Goal: Information Seeking & Learning: Learn about a topic

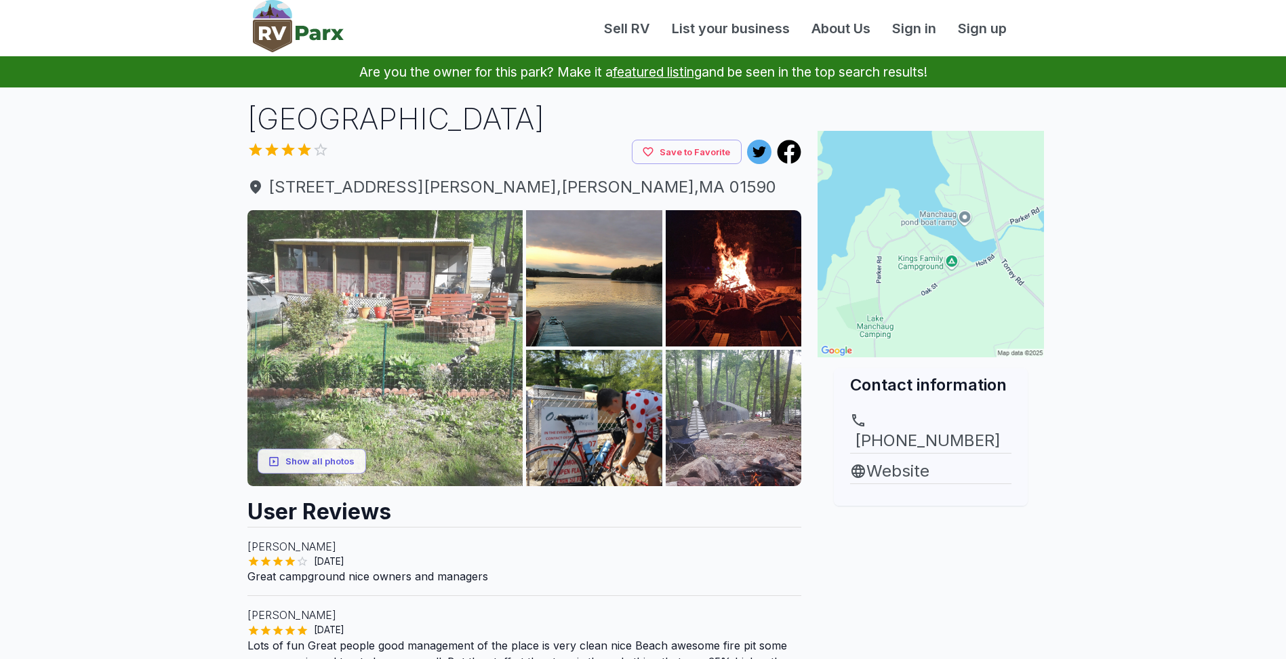
click at [400, 338] on img at bounding box center [385, 348] width 276 height 276
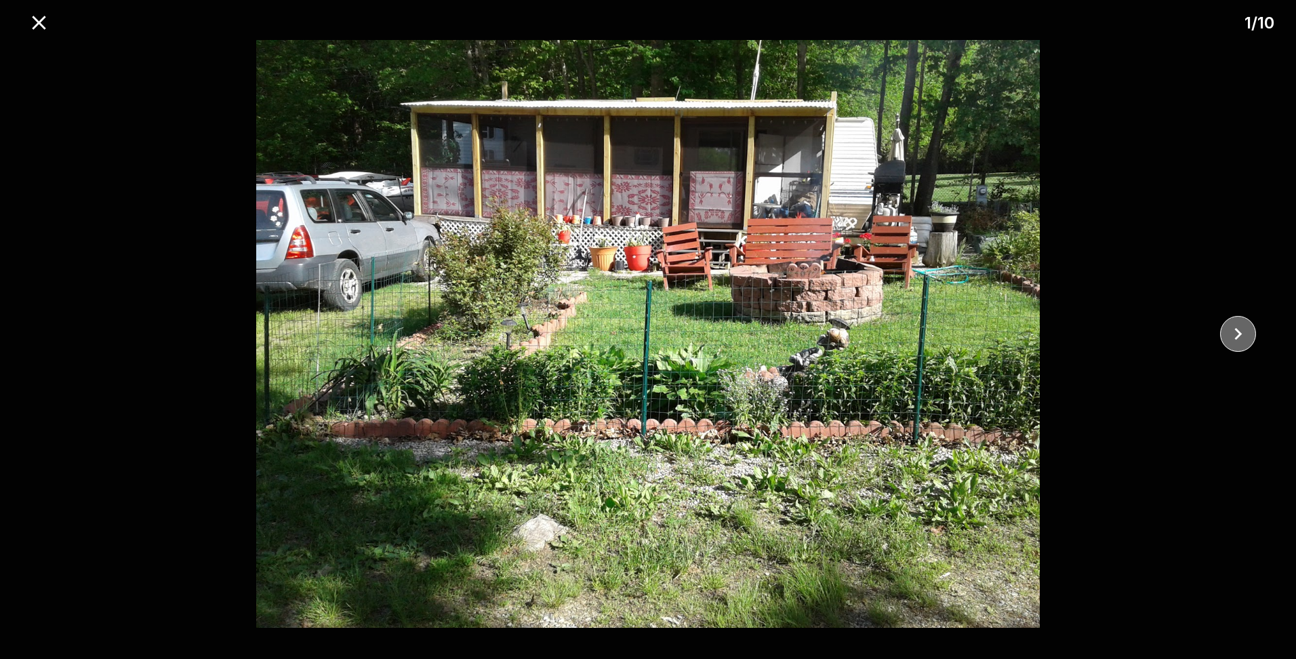
click at [1235, 323] on icon "close" at bounding box center [1238, 334] width 24 height 24
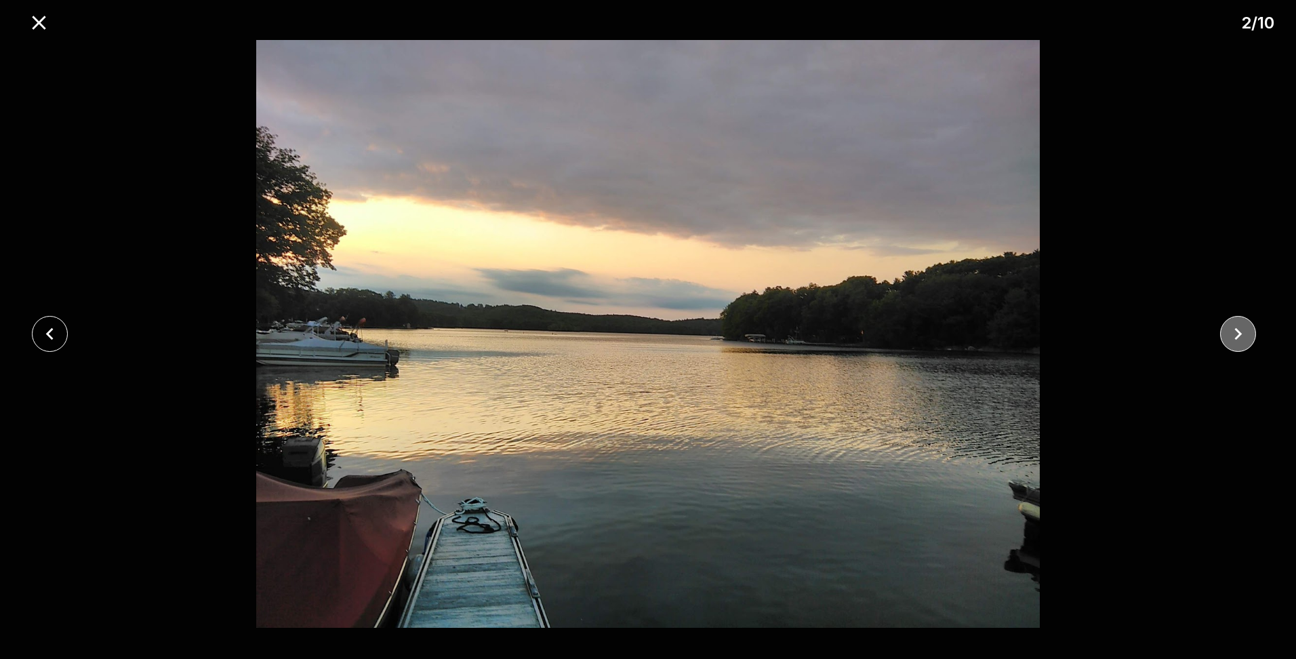
click at [1239, 341] on icon "close" at bounding box center [1238, 334] width 24 height 24
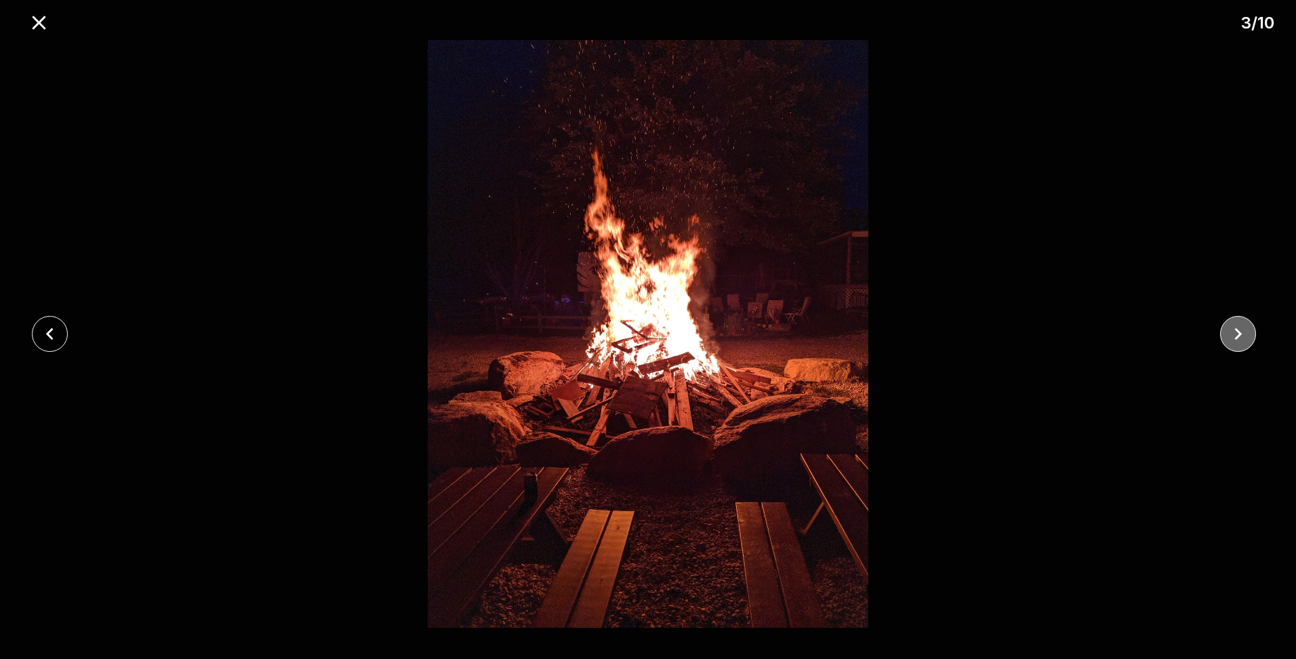
click at [1241, 327] on icon "close" at bounding box center [1238, 334] width 24 height 24
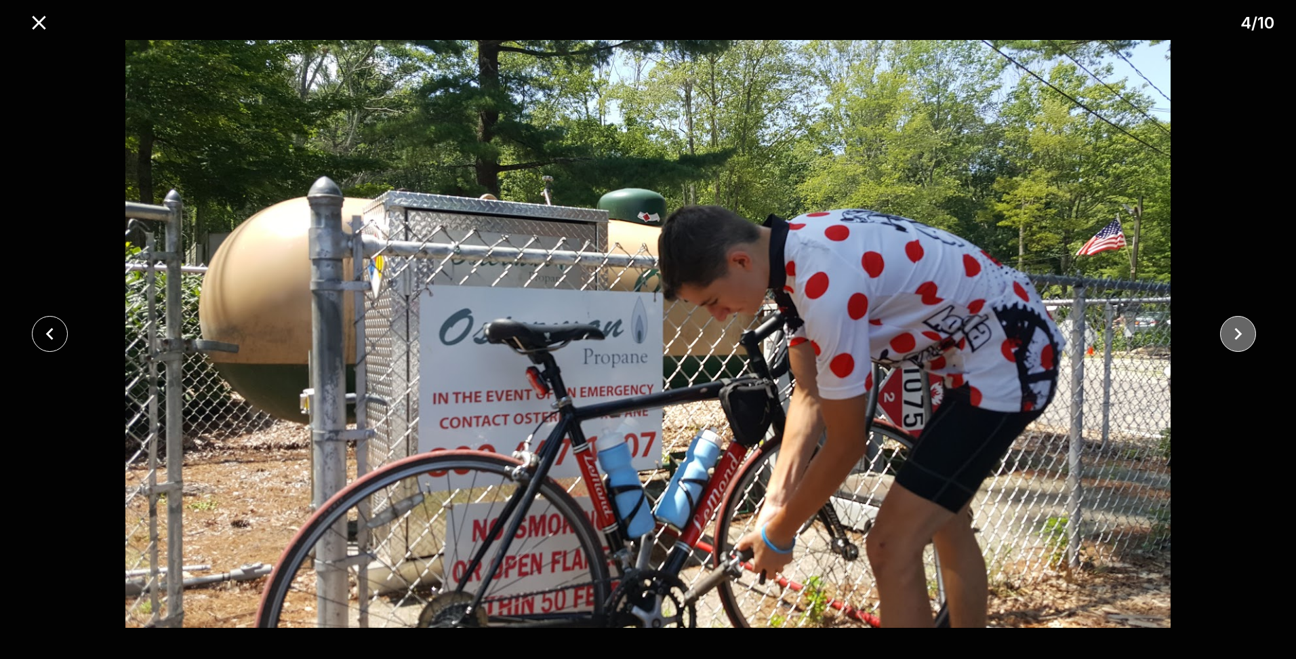
click at [1241, 327] on icon "close" at bounding box center [1238, 334] width 24 height 24
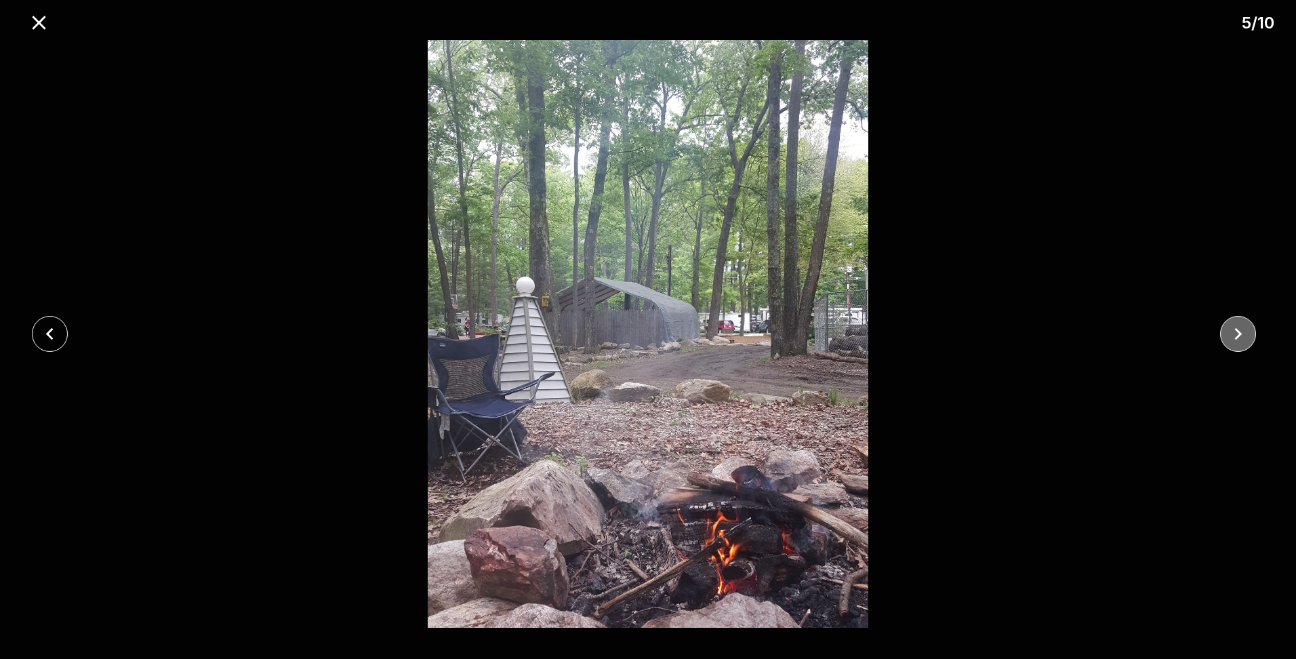
click at [1241, 327] on icon "close" at bounding box center [1238, 334] width 24 height 24
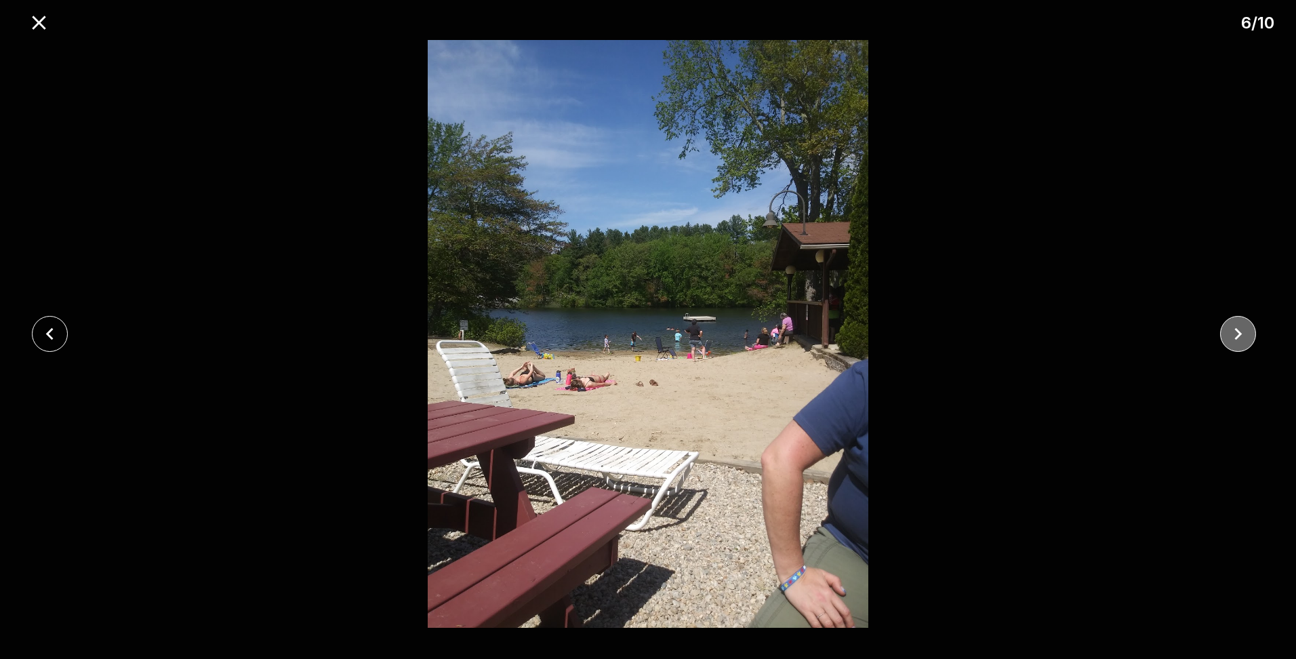
click at [1241, 330] on icon "close" at bounding box center [1238, 334] width 24 height 24
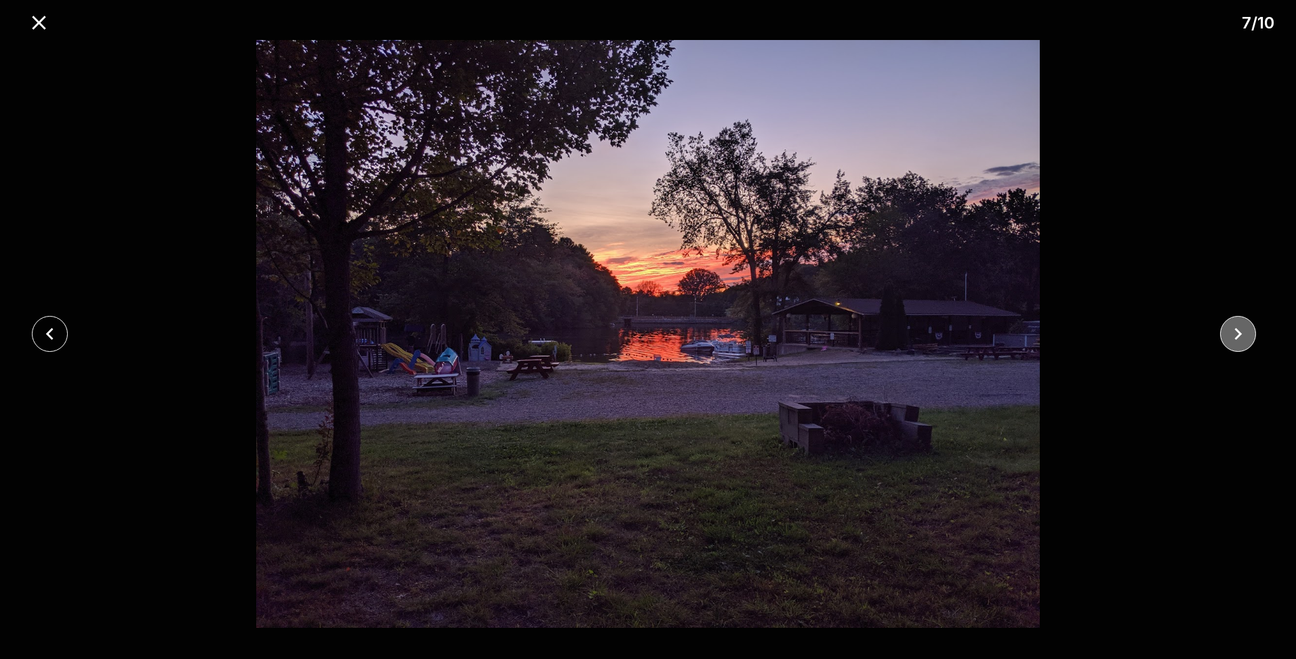
click at [1241, 330] on icon "close" at bounding box center [1238, 334] width 24 height 24
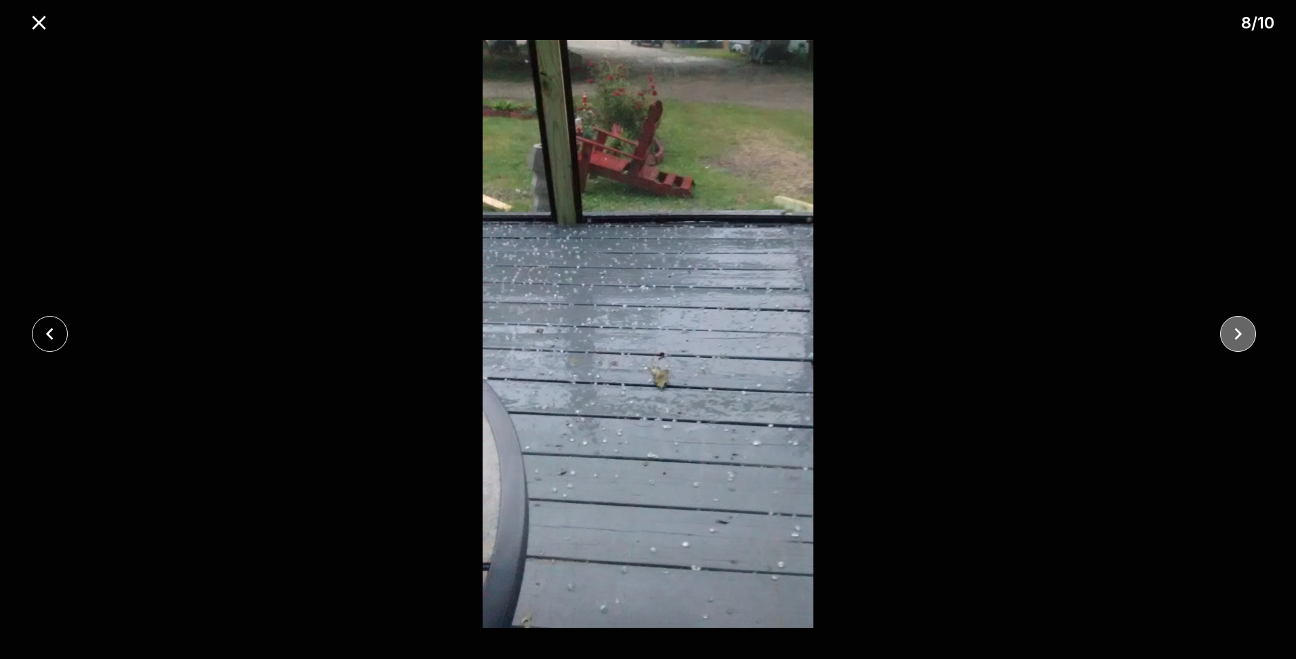
click at [1241, 330] on icon "close" at bounding box center [1238, 334] width 24 height 24
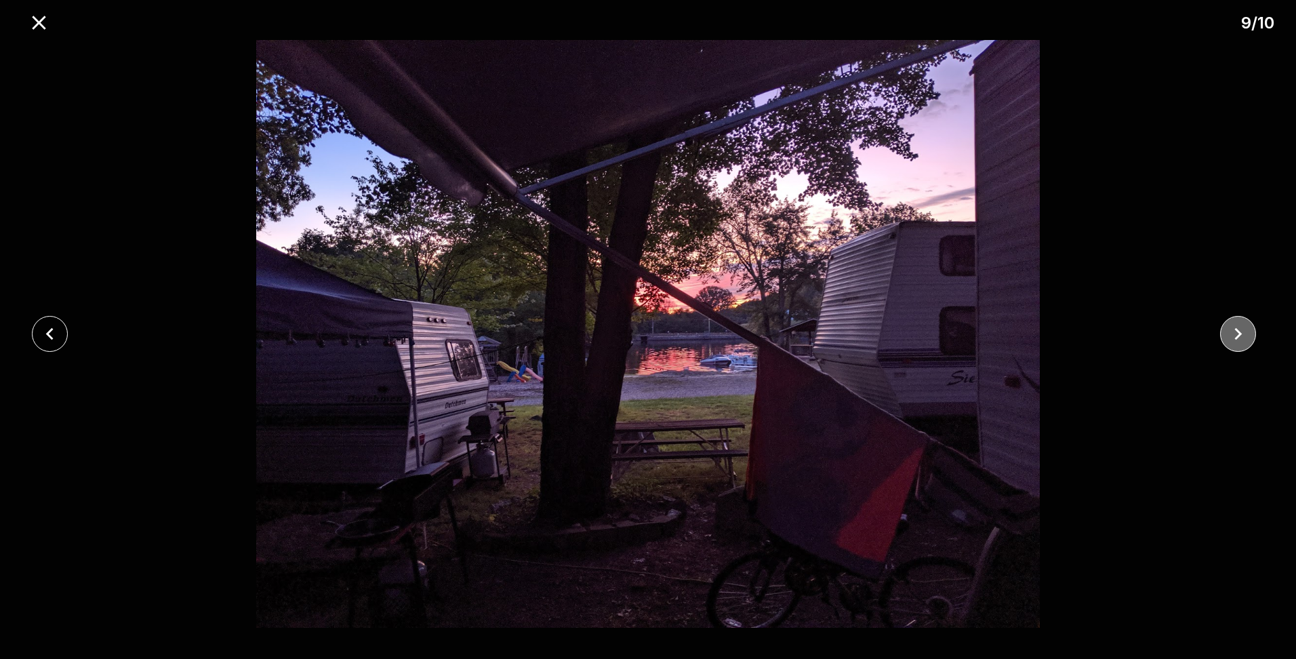
click at [1235, 340] on icon "close" at bounding box center [1238, 334] width 24 height 24
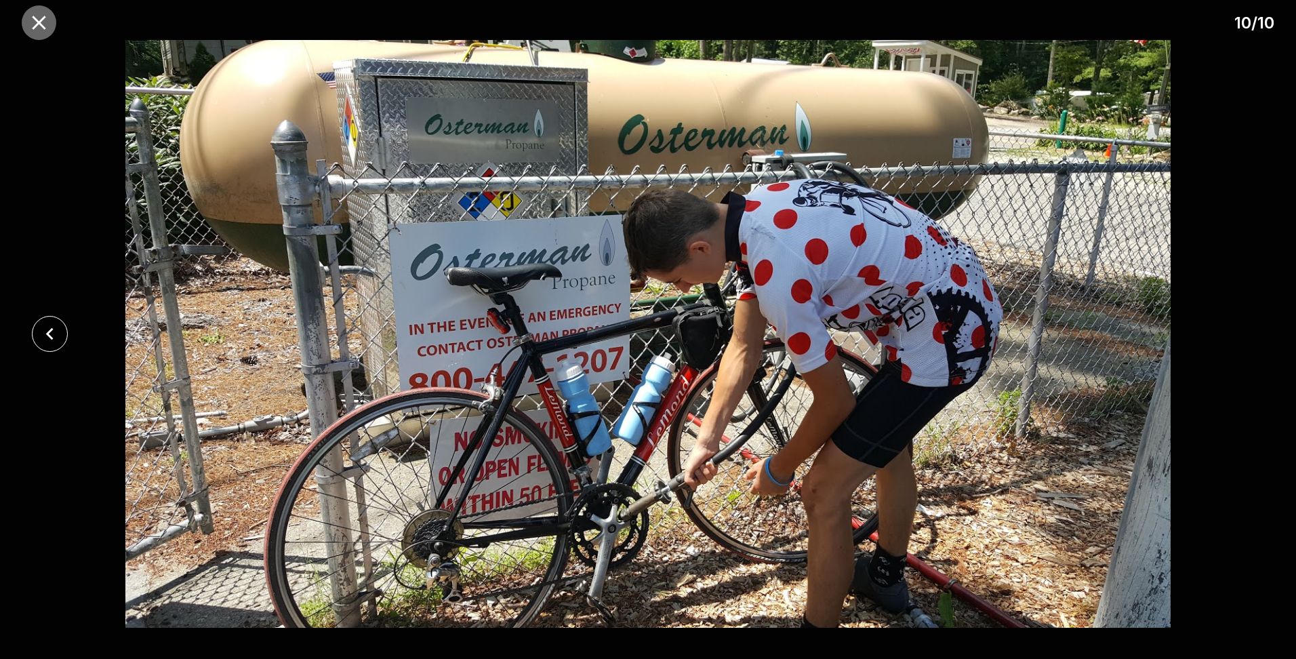
click at [41, 26] on icon "close" at bounding box center [39, 23] width 14 height 14
